Goal: Information Seeking & Learning: Find specific fact

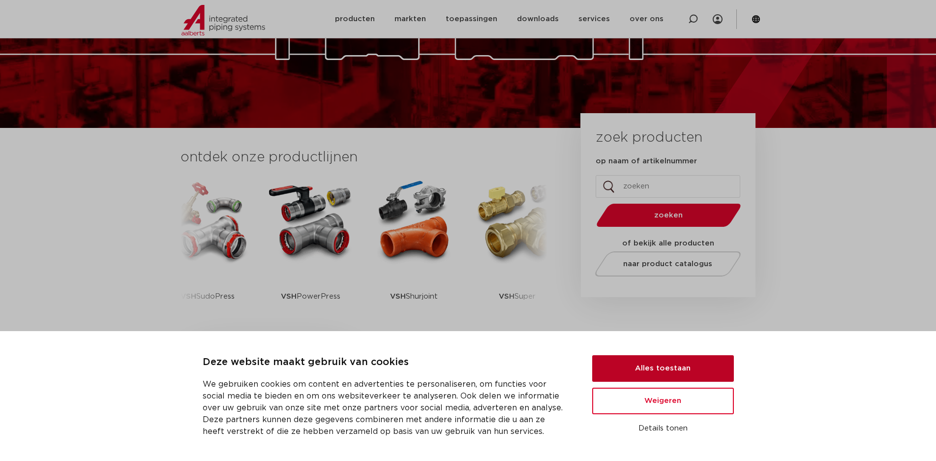
click at [715, 365] on button "Alles toestaan" at bounding box center [663, 368] width 142 height 27
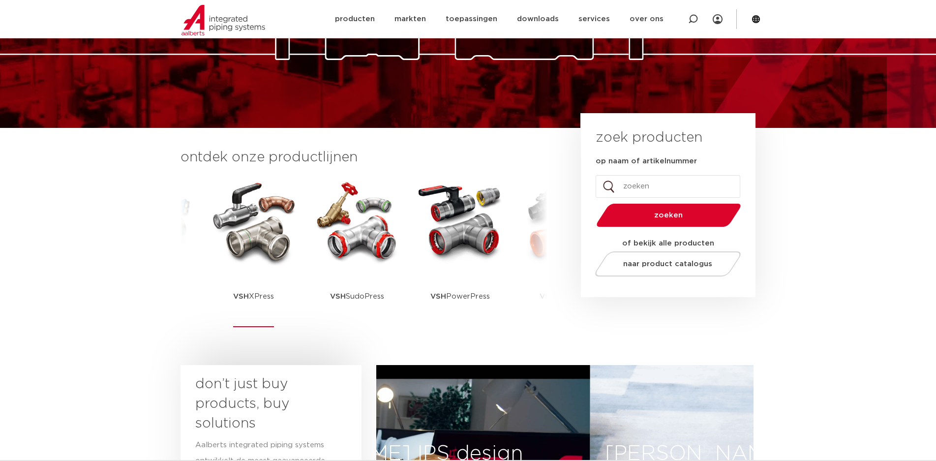
click at [245, 291] on p "VSH XPress" at bounding box center [253, 296] width 41 height 61
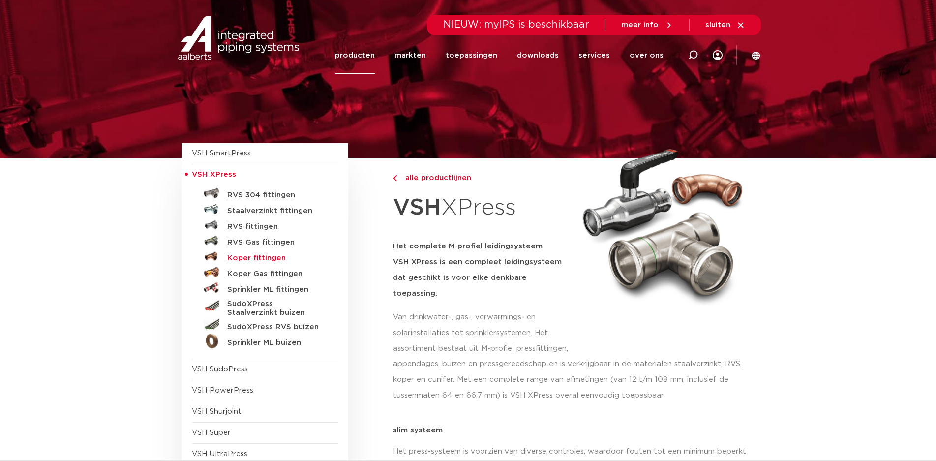
click at [265, 258] on h5 "Koper fittingen" at bounding box center [275, 258] width 97 height 9
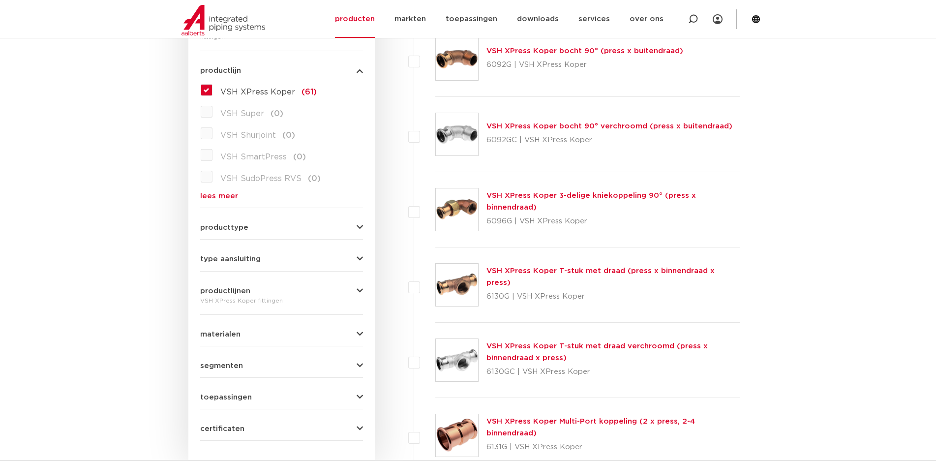
click at [329, 226] on button "producttype" at bounding box center [281, 227] width 163 height 7
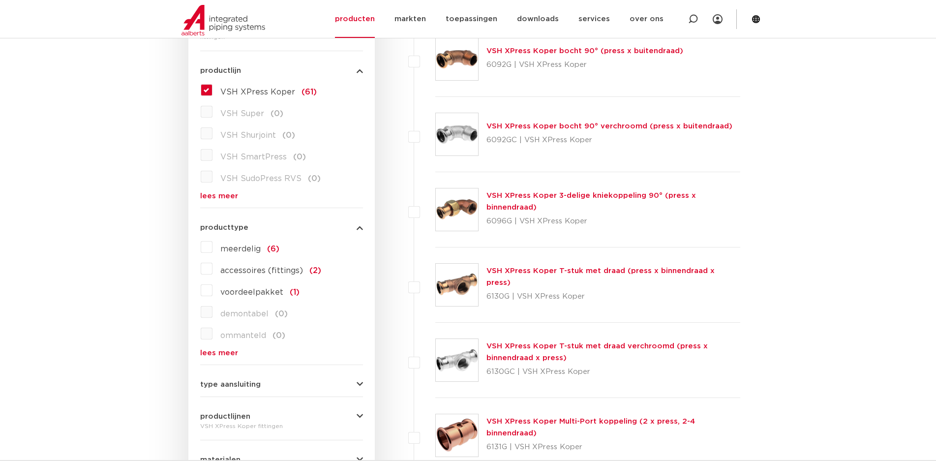
click at [329, 226] on button "producttype" at bounding box center [281, 227] width 163 height 7
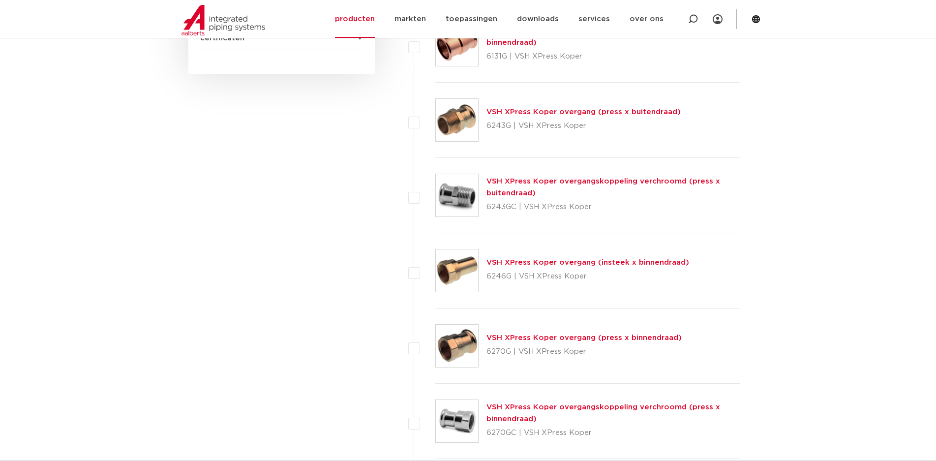
scroll to position [660, 0]
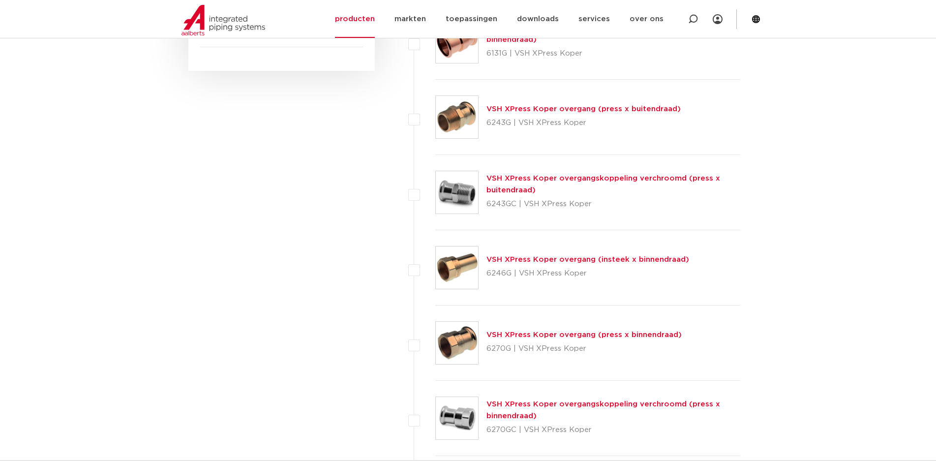
click at [625, 336] on link "VSH XPress Koper overgang (press x binnendraad)" at bounding box center [583, 334] width 195 height 7
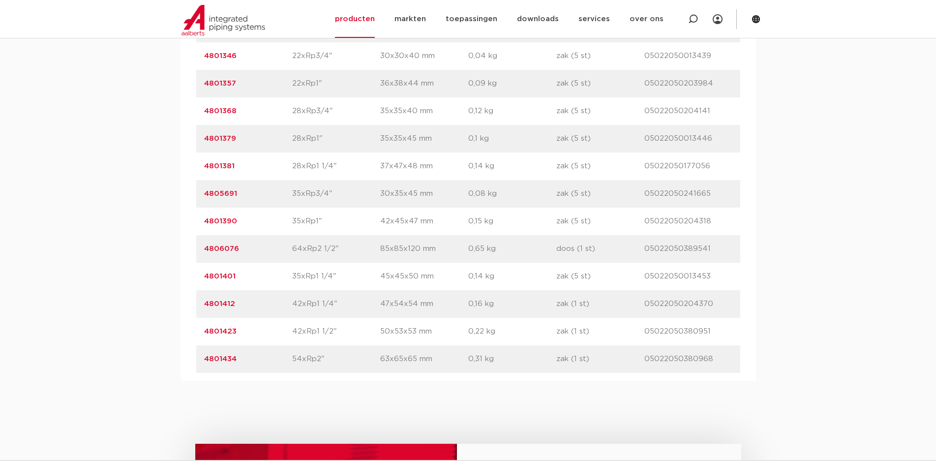
scroll to position [885, 0]
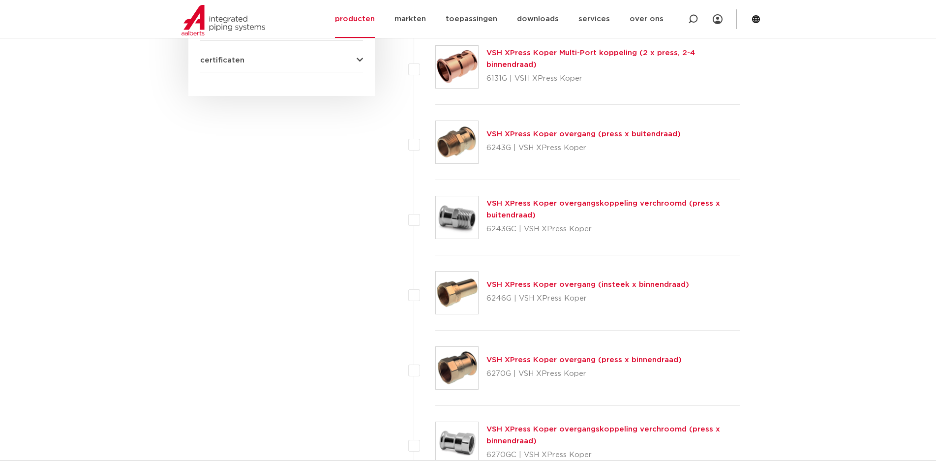
scroll to position [634, 0]
click at [567, 133] on link "VSH XPress Koper overgang (press x buitendraad)" at bounding box center [583, 134] width 194 height 7
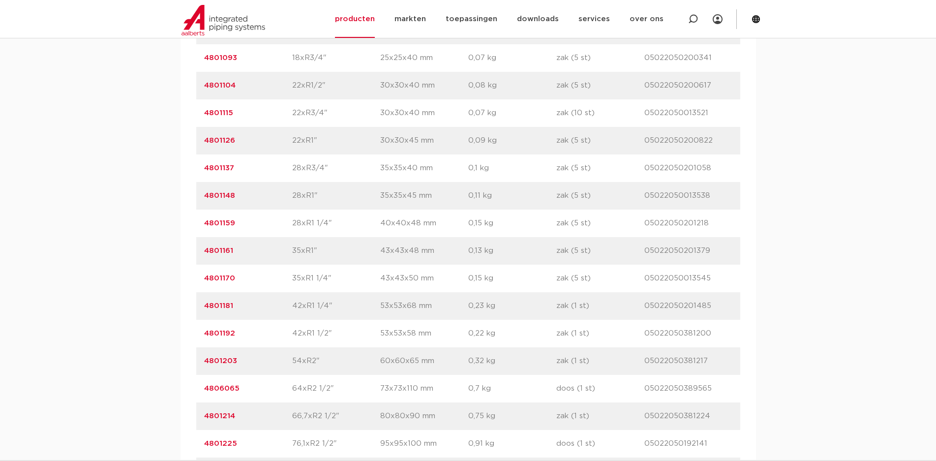
scroll to position [885, 0]
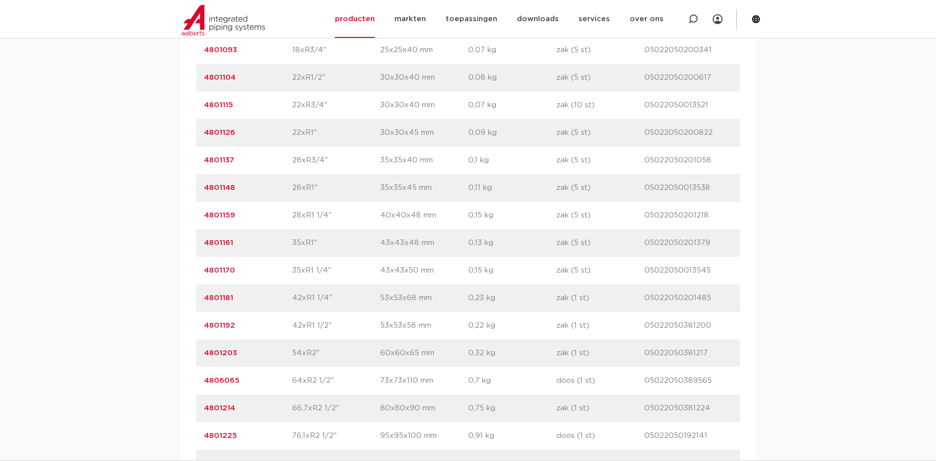
drag, startPoint x: 240, startPoint y: 268, endPoint x: 199, endPoint y: 270, distance: 40.9
click at [199, 270] on div "artikelnummer 4801170 afmeting 35xR1 1/4" afmetingen 43x43x50 mm gewicht 0,15 k…" at bounding box center [468, 271] width 544 height 28
copy link "4801170"
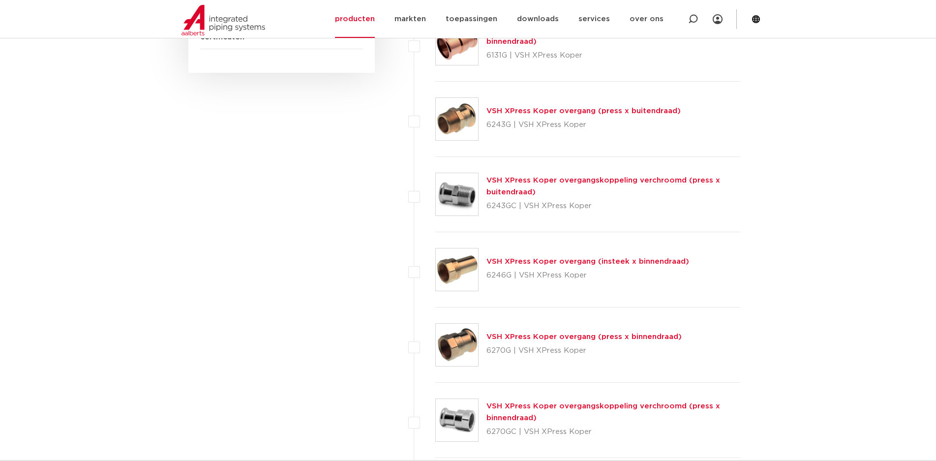
click at [593, 338] on link "VSH XPress Koper overgang (press x binnendraad)" at bounding box center [583, 336] width 195 height 7
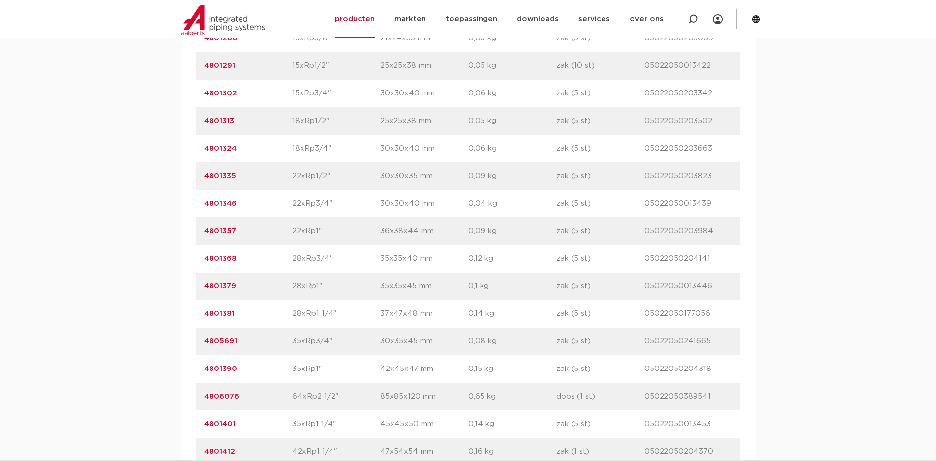
drag, startPoint x: 230, startPoint y: 424, endPoint x: 203, endPoint y: 423, distance: 27.1
click at [203, 423] on div "artikelnummer 4801401 afmeting 35xRp1 1/4" [GEOGRAPHIC_DATA] 45x45x50 mm gewich…" at bounding box center [468, 424] width 544 height 28
copy link "4801401"
